Goal: Task Accomplishment & Management: Complete application form

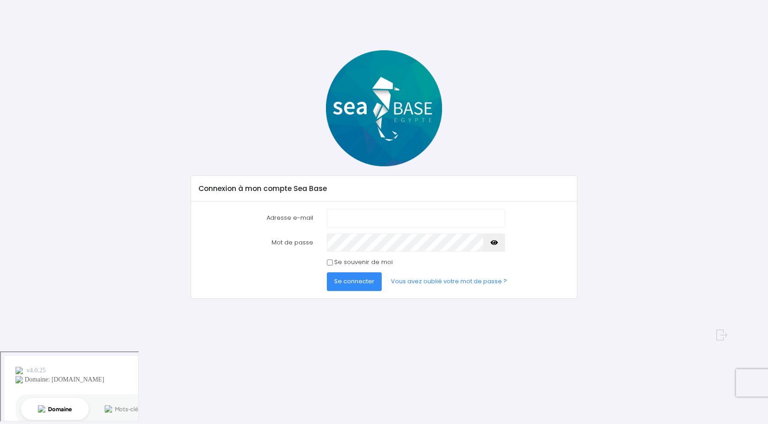
type input "vincentguillemot.vg@gmail.com"
click at [340, 282] on span "Se connecter" at bounding box center [354, 281] width 40 height 9
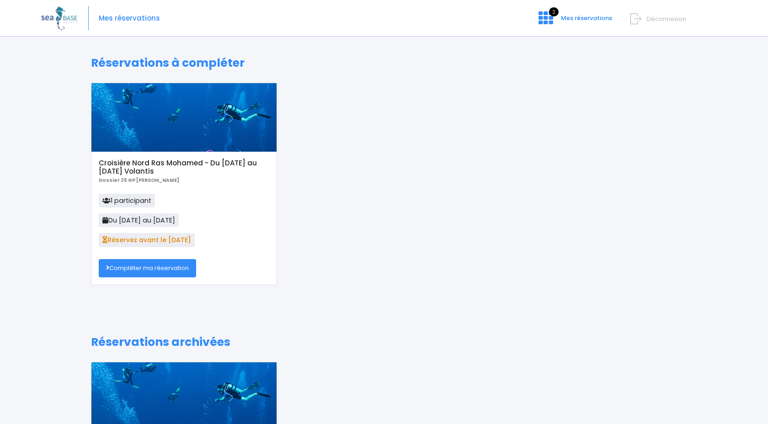
click at [158, 143] on div at bounding box center [184, 117] width 186 height 69
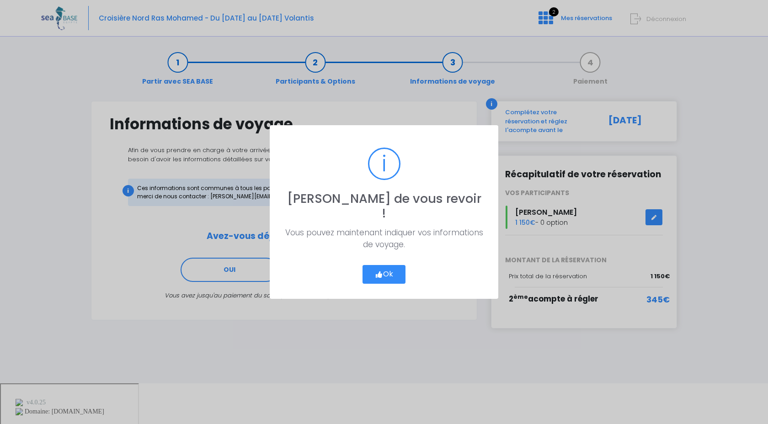
click at [383, 272] on button "Ok" at bounding box center [383, 274] width 43 height 19
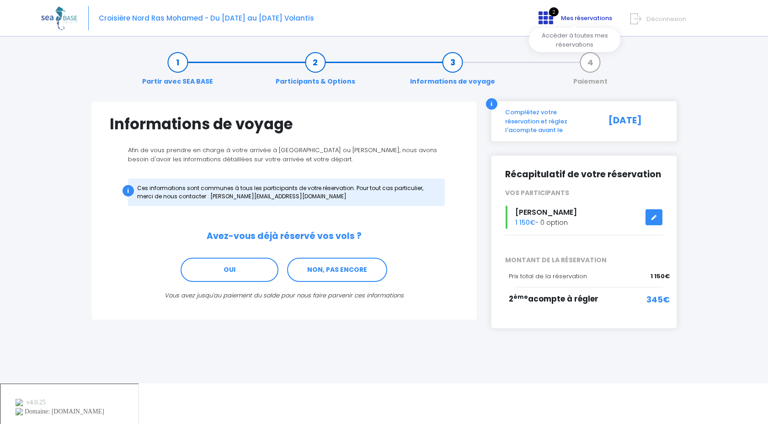
click at [568, 18] on span "Mes réservations" at bounding box center [586, 18] width 51 height 9
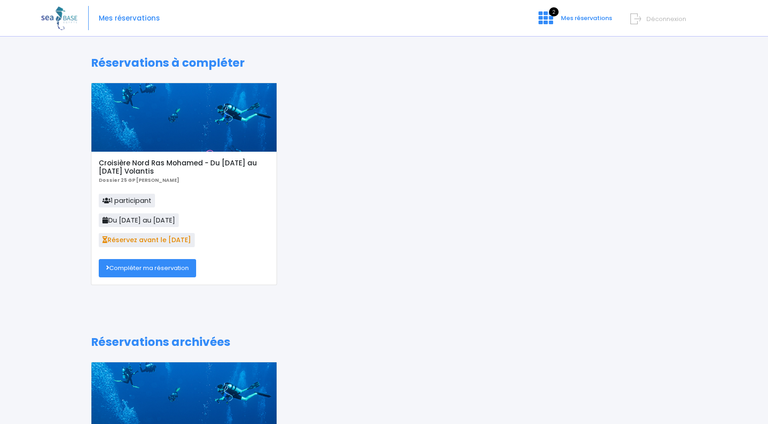
click at [183, 211] on p "1 participant Du 25/10/25 au 01/11/25 Réservez avant le 21/01/25" at bounding box center [184, 223] width 170 height 59
click at [148, 178] on b "Dossier 25 GP Raphael Carron" at bounding box center [139, 180] width 80 height 7
click at [169, 267] on link "Compléter ma réservation" at bounding box center [147, 268] width 97 height 18
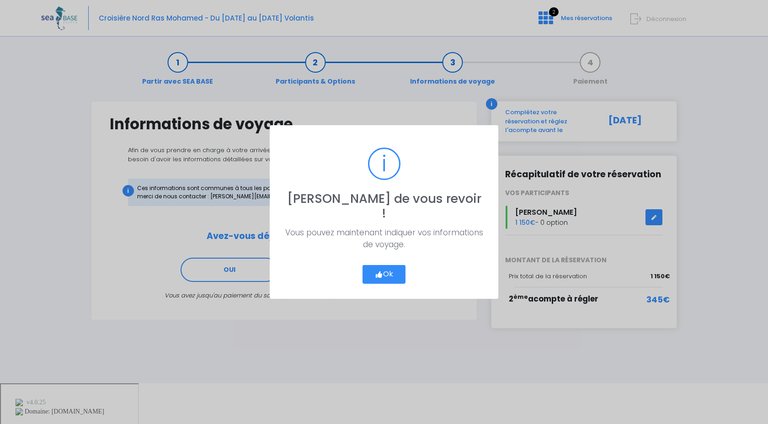
click at [388, 271] on button "Ok" at bounding box center [383, 274] width 43 height 19
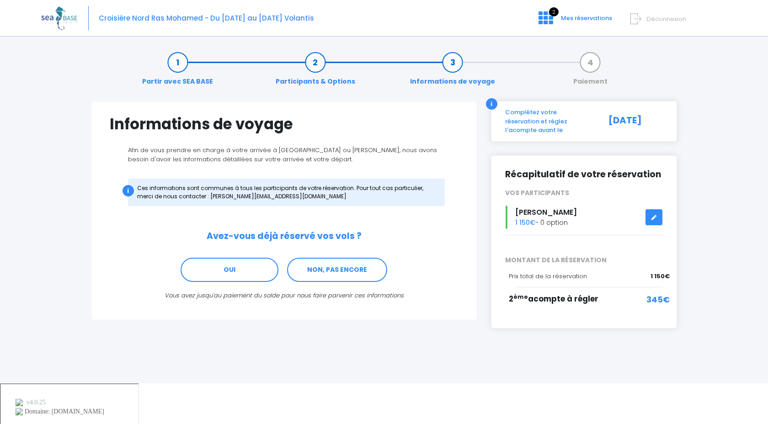
click at [177, 68] on link "Partir avec SEA BASE" at bounding box center [178, 72] width 80 height 29
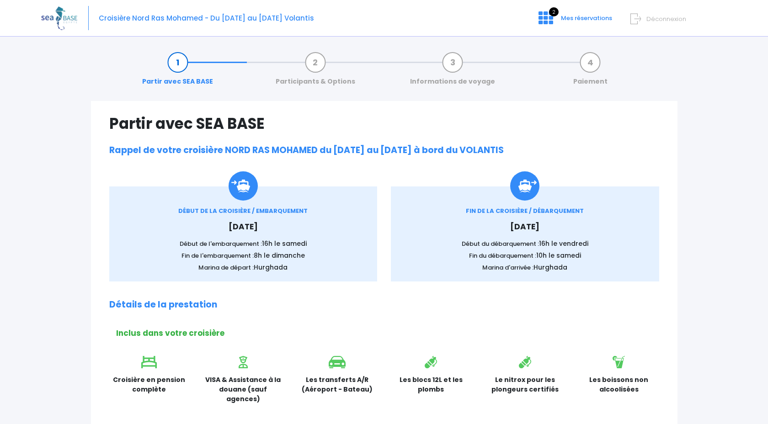
click at [316, 64] on link "Participants & Options" at bounding box center [315, 72] width 89 height 29
click at [456, 75] on link "Informations de voyage" at bounding box center [452, 72] width 94 height 29
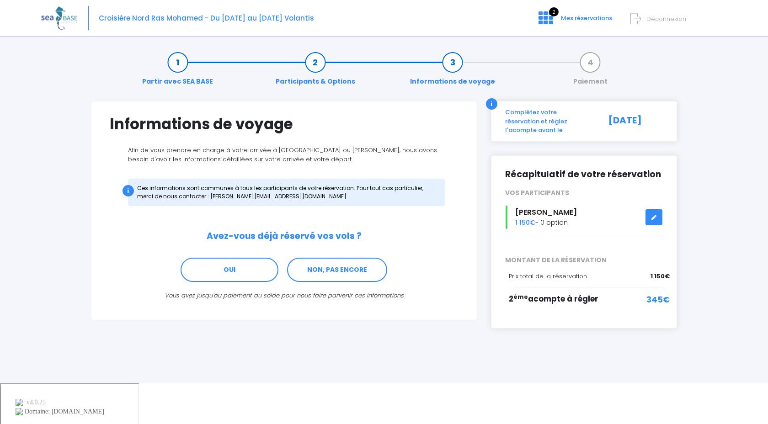
click at [322, 61] on link "Participants & Options" at bounding box center [315, 72] width 89 height 29
click at [170, 69] on link "Partir avec SEA BASE" at bounding box center [178, 72] width 80 height 29
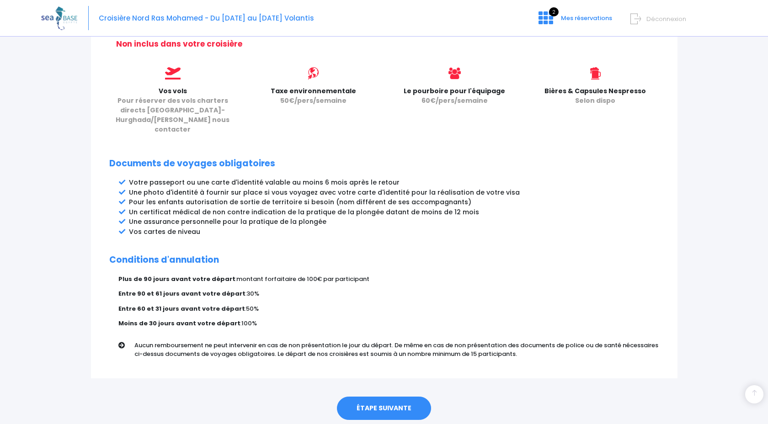
scroll to position [392, 0]
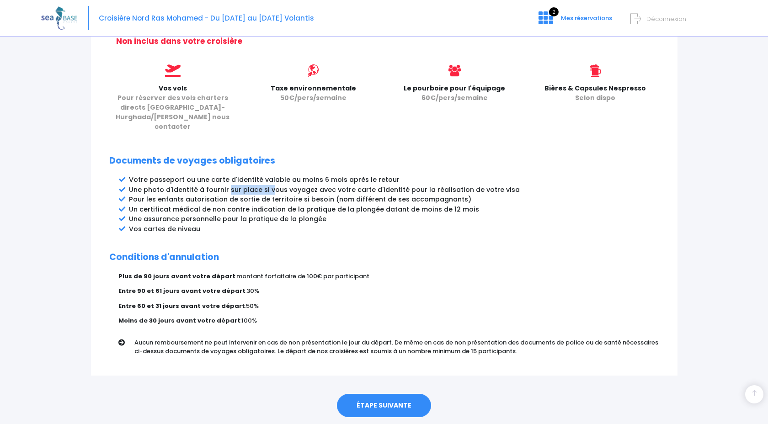
drag, startPoint x: 226, startPoint y: 170, endPoint x: 270, endPoint y: 175, distance: 44.1
click at [270, 185] on li "Une photo d'identité à fournir sur place si vous voyagez avec votre carte d'ide…" at bounding box center [394, 190] width 530 height 10
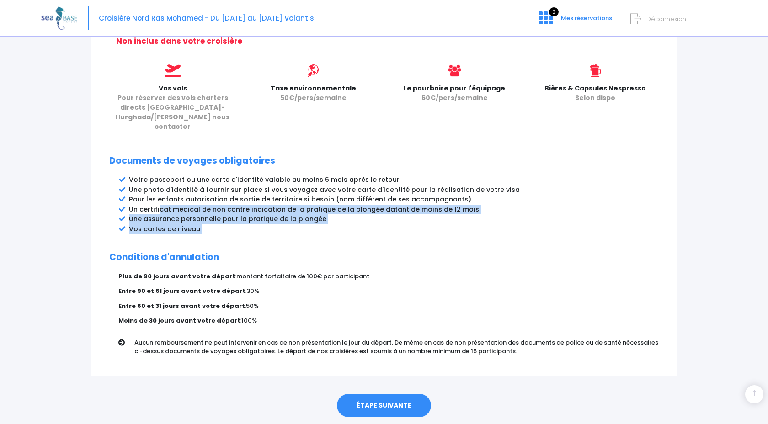
drag, startPoint x: 157, startPoint y: 189, endPoint x: 189, endPoint y: 218, distance: 43.3
click at [189, 218] on div "Partir avec SEA BASE Rappel de votre croisière NORD RAS MOHAMED du [DATE] au [D…" at bounding box center [384, 42] width 586 height 666
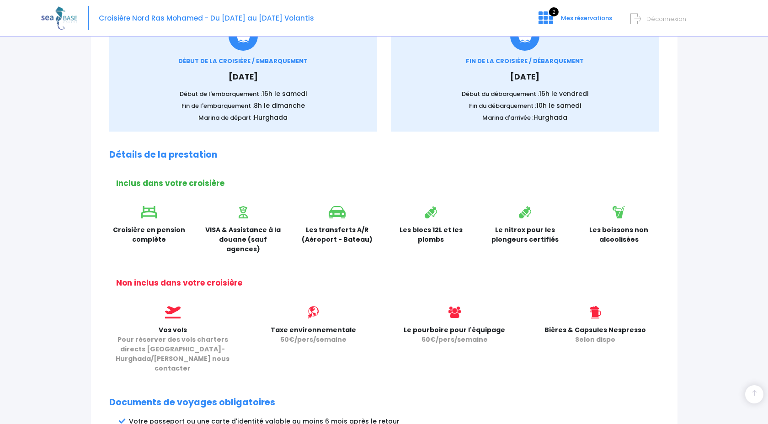
scroll to position [0, 0]
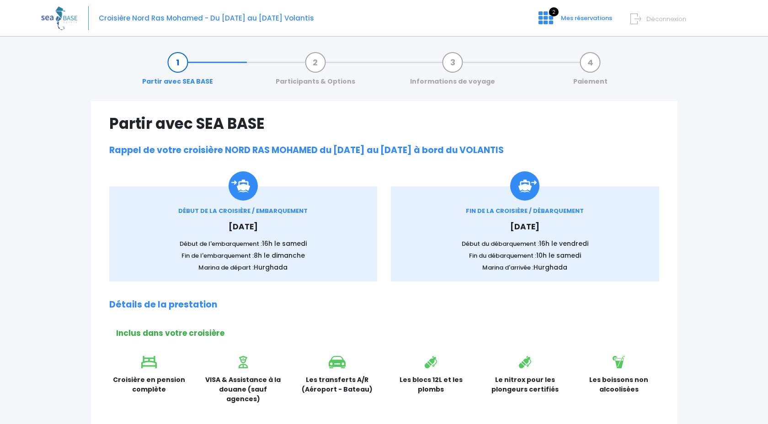
click at [171, 69] on link "Partir avec SEA BASE" at bounding box center [178, 72] width 80 height 29
click at [317, 20] on div "Croisière Nord Ras Mohamed - Du [DATE] au [DATE] Volantis 2 Mes réservations Dé…" at bounding box center [377, 18] width 672 height 37
copy div "Croisière Nord Ras Mohamed - Du [DATE] au [DATE] Volantis"
